Goal: Find specific page/section: Find specific page/section

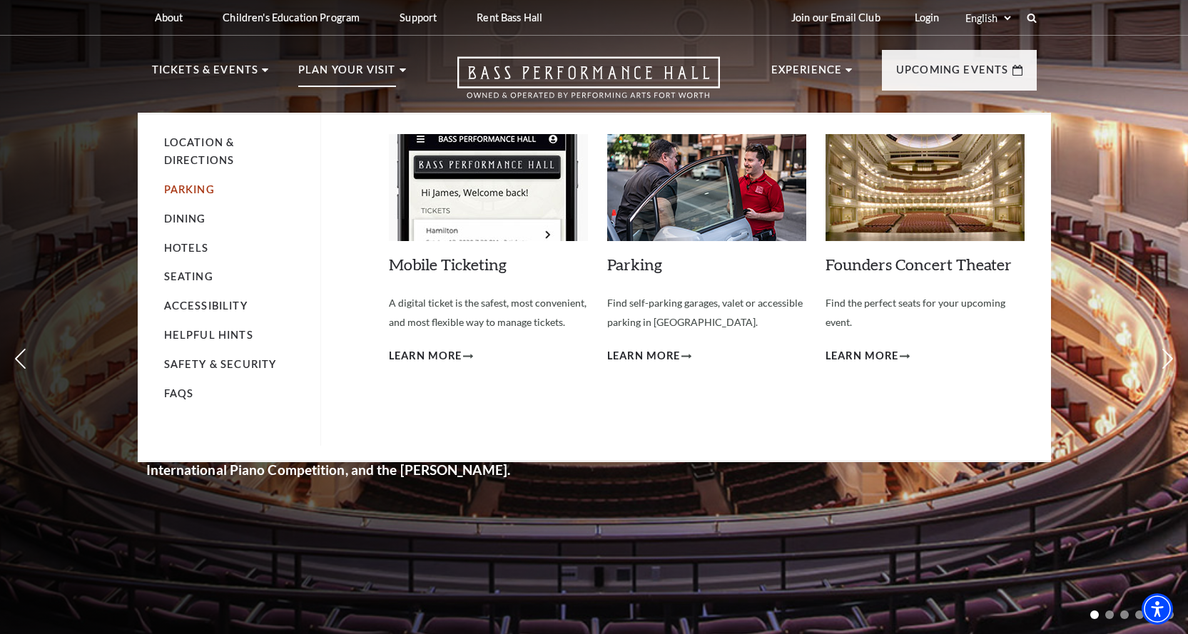
drag, startPoint x: 204, startPoint y: 160, endPoint x: 181, endPoint y: 188, distance: 36.5
click at [247, 361] on link "Safety & Security" at bounding box center [220, 364] width 113 height 12
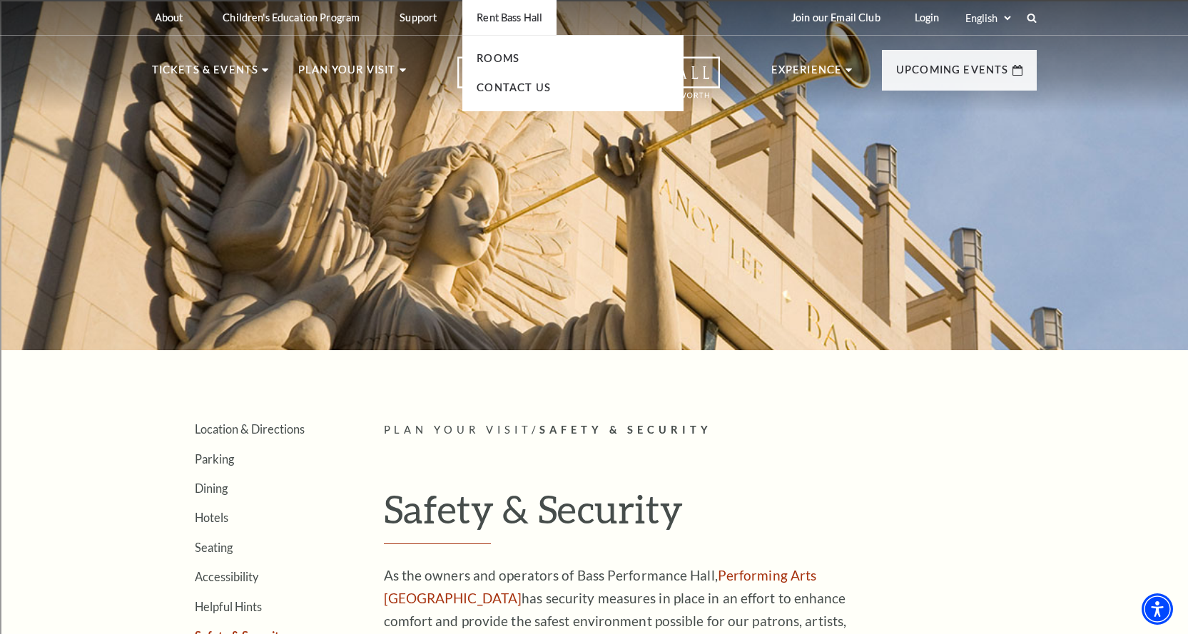
click at [499, 51] on li "Rooms" at bounding box center [572, 59] width 193 height 18
click at [499, 53] on link "Rooms" at bounding box center [497, 58] width 43 height 12
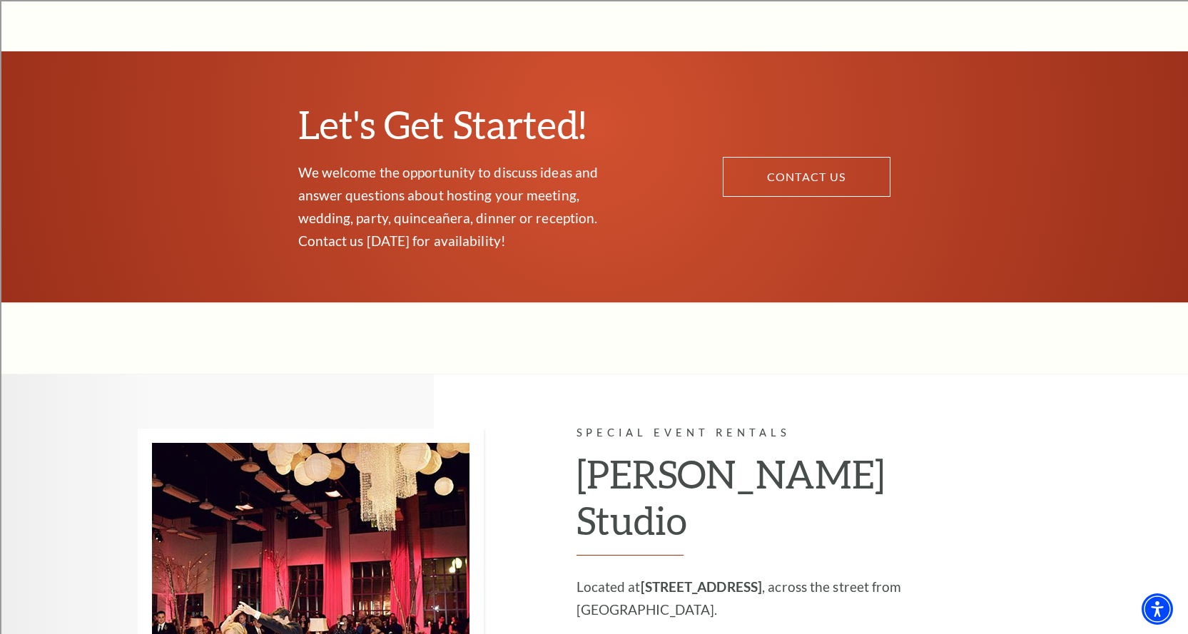
scroll to position [1212, 0]
